Goal: Find specific page/section: Find specific page/section

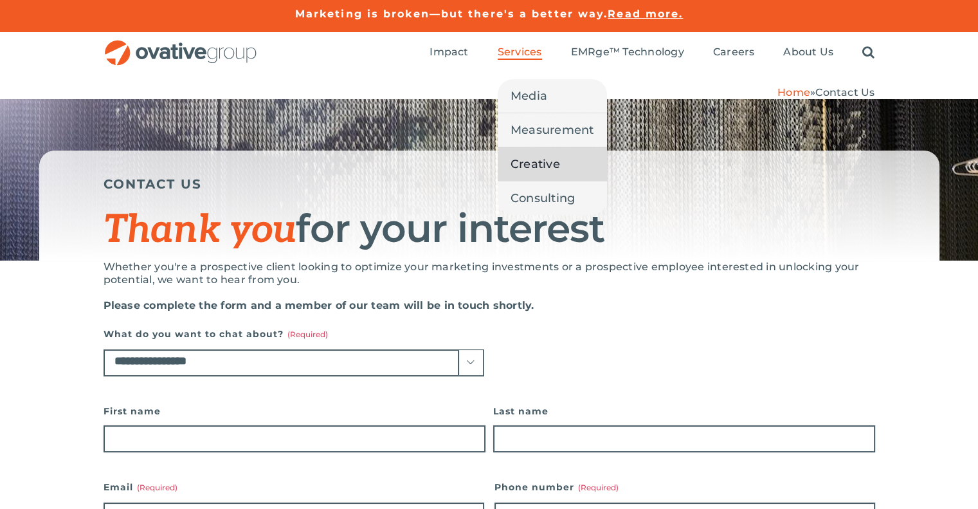
click at [525, 164] on span "Creative" at bounding box center [536, 164] width 50 height 18
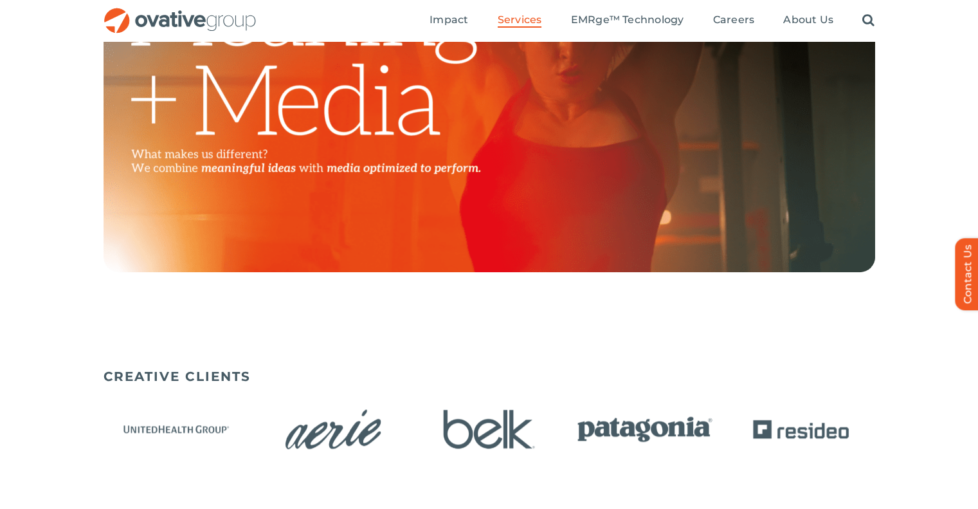
scroll to position [386, 0]
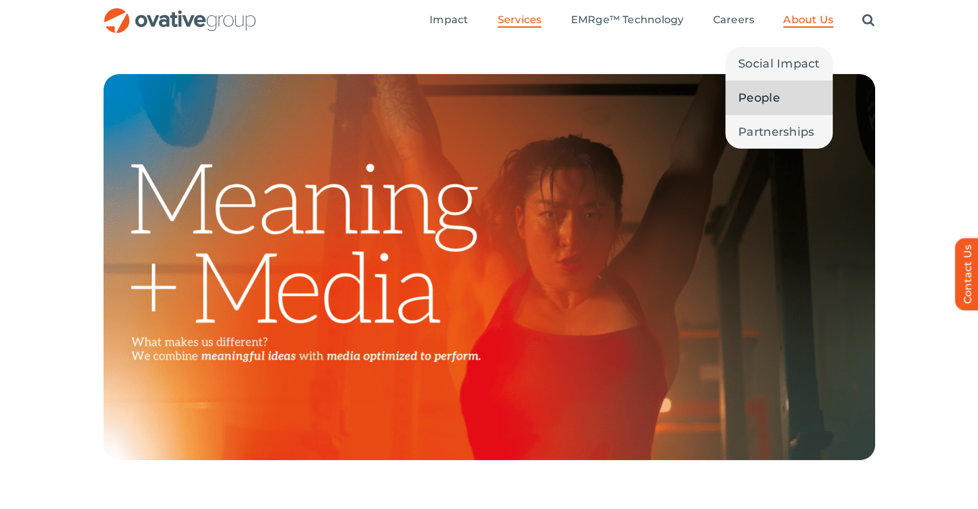
click at [756, 100] on span "People" at bounding box center [759, 98] width 42 height 18
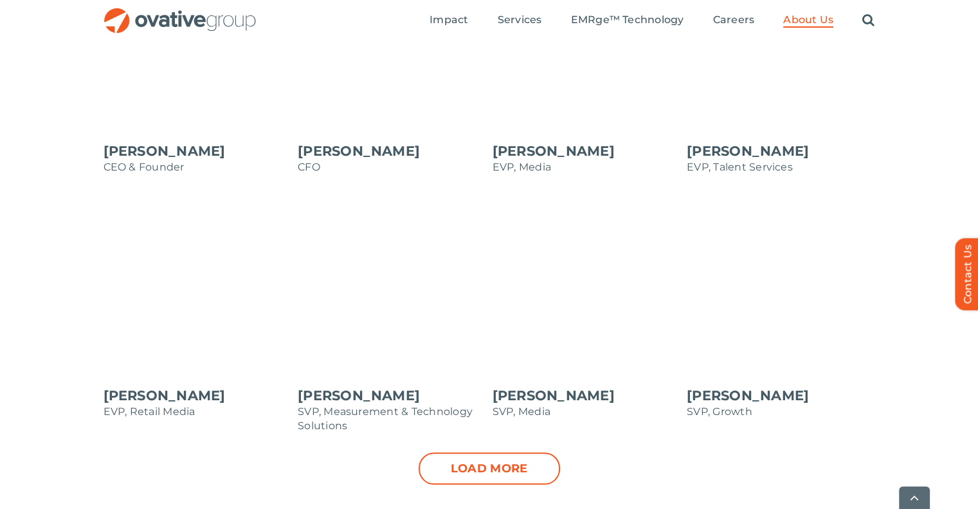
scroll to position [1222, 0]
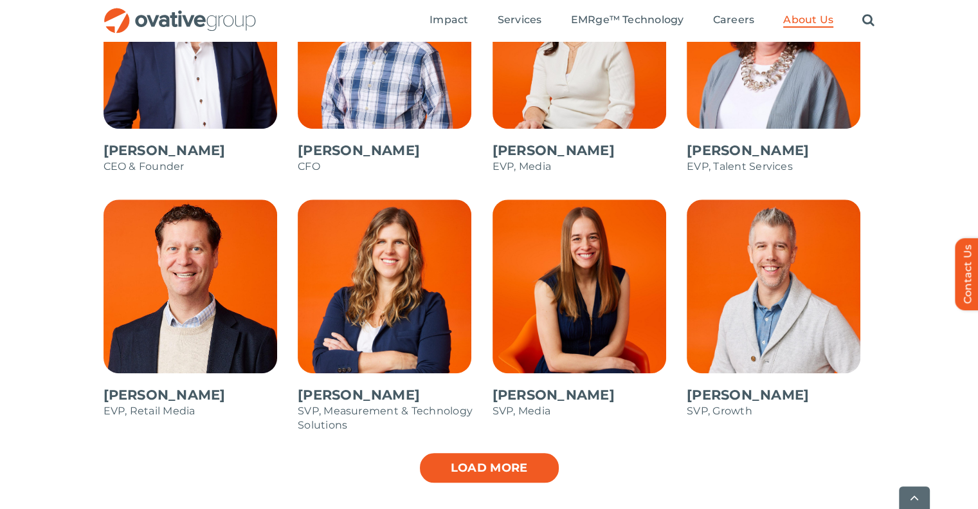
click at [451, 461] on link "Load more" at bounding box center [489, 468] width 141 height 32
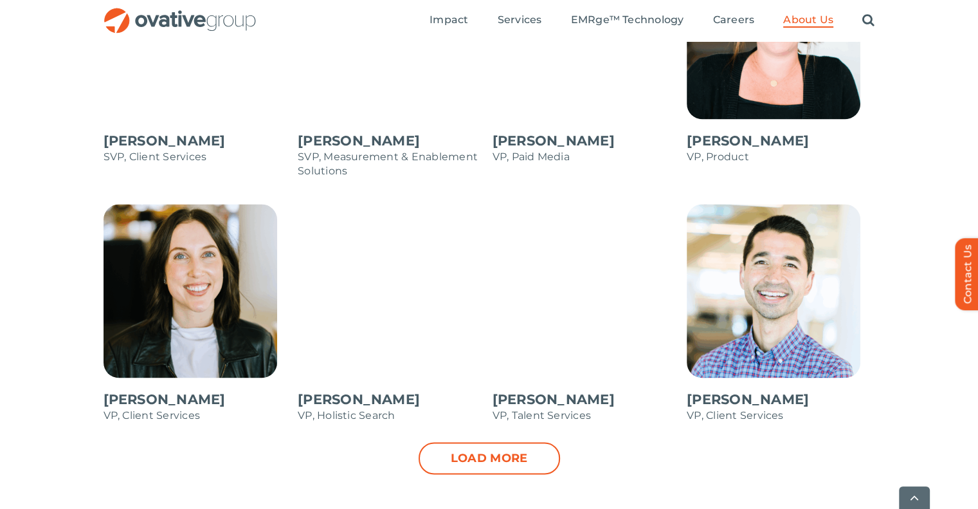
scroll to position [1737, 0]
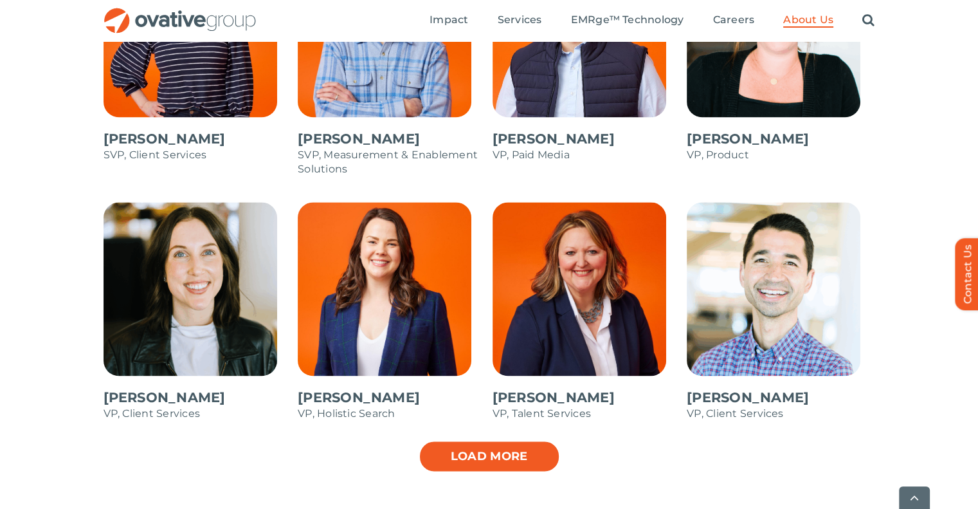
click at [502, 455] on link "Load more" at bounding box center [489, 456] width 141 height 32
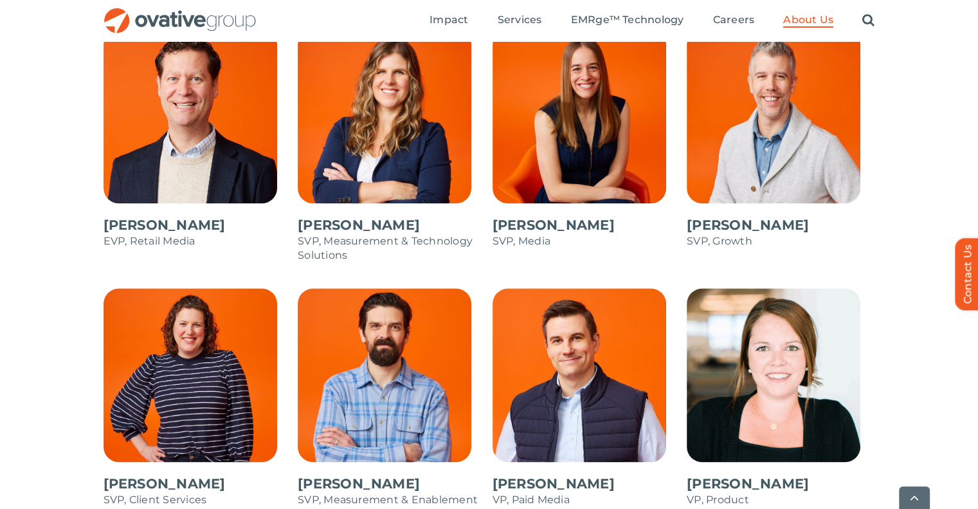
scroll to position [1415, 0]
